Goal: Find contact information: Find contact information

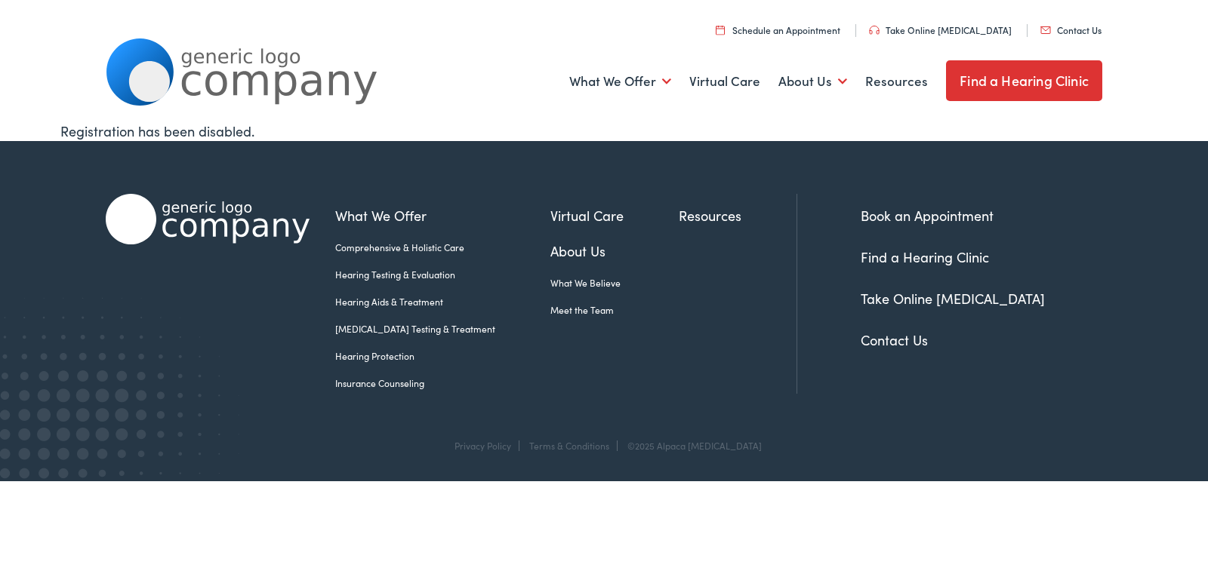
click at [836, 345] on div "Book an Appointment Find a Hearing Clinic Take Online Hearing Test Contact Us" at bounding box center [962, 294] width 279 height 200
click at [899, 345] on link "Contact Us" at bounding box center [893, 340] width 67 height 19
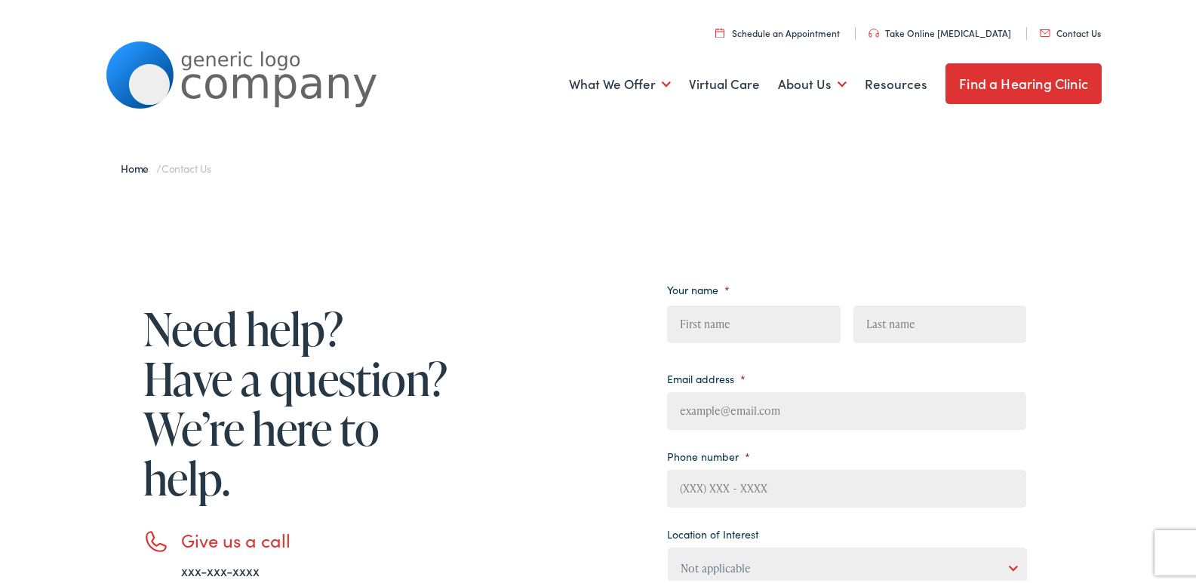
click at [1091, 539] on div "Need help? Have a question? We’re here to help. Give us a call xxx-xxx-xxxx Ema…" at bounding box center [604, 553] width 1208 height 731
click at [768, 459] on li "Phone number *" at bounding box center [846, 473] width 359 height 63
click at [820, 436] on ul "Your name * First Last Email address * Phone number * Location of Interest Not …" at bounding box center [846, 513] width 359 height 476
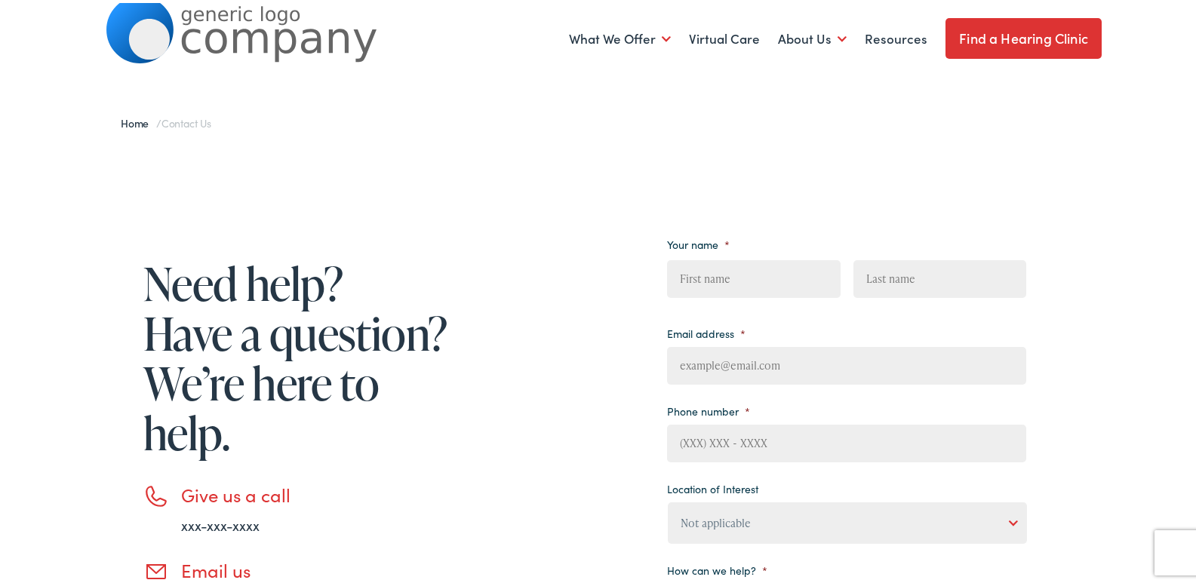
scroll to position [151, 0]
